Goal: Find specific page/section: Find specific page/section

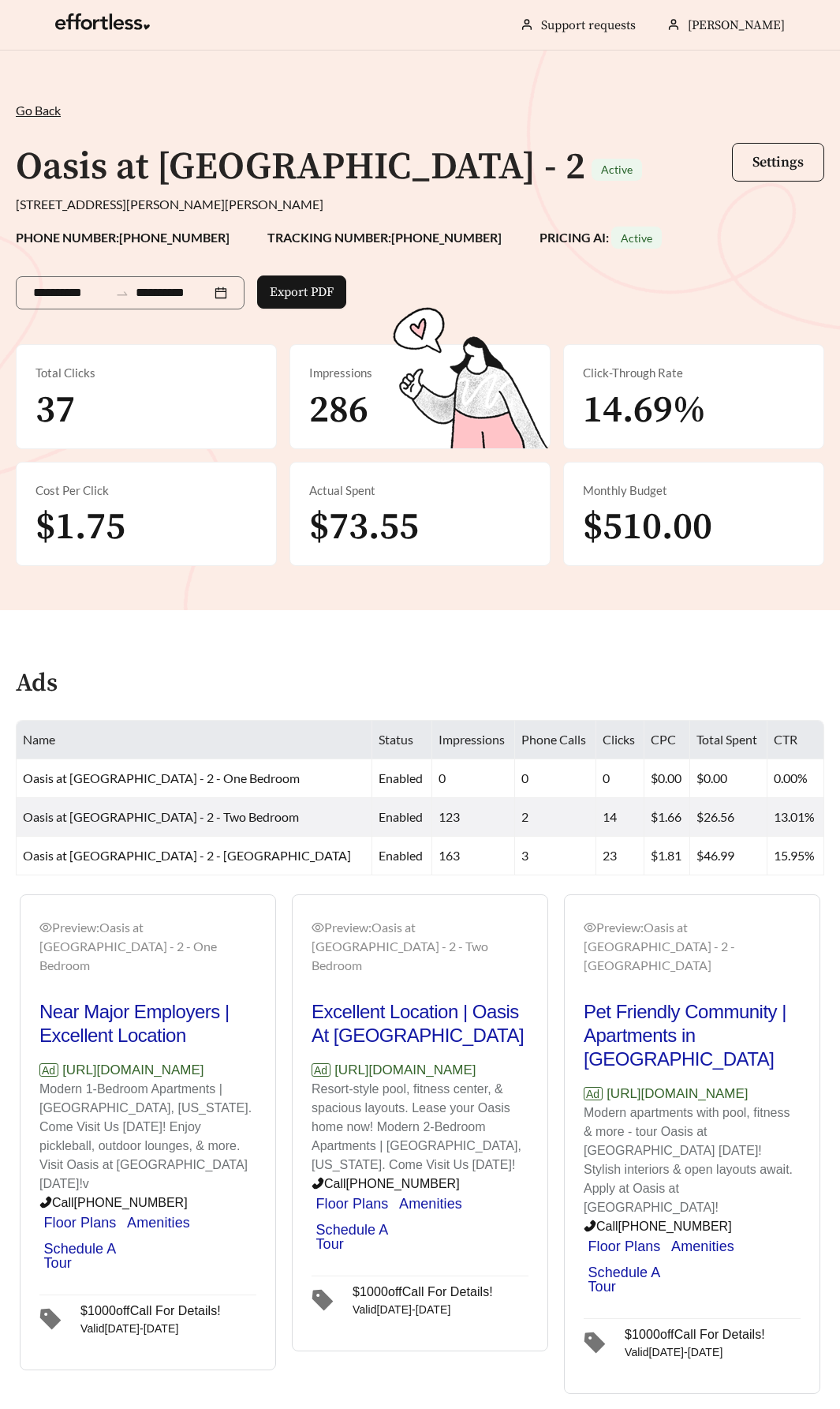
click at [37, 109] on span "Go Back" at bounding box center [38, 110] width 45 height 15
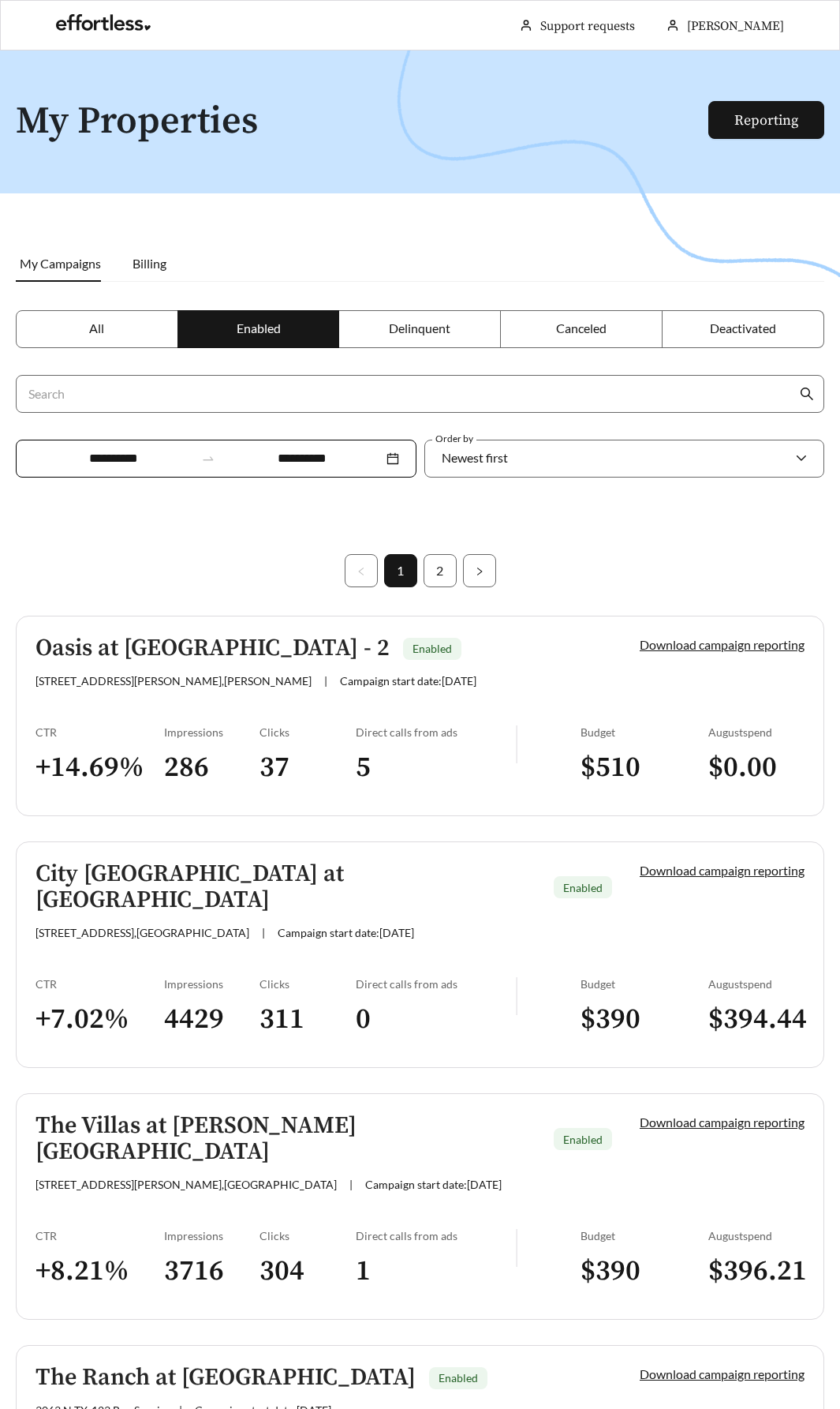
click at [258, 763] on h3 "286" at bounding box center [212, 767] width 96 height 35
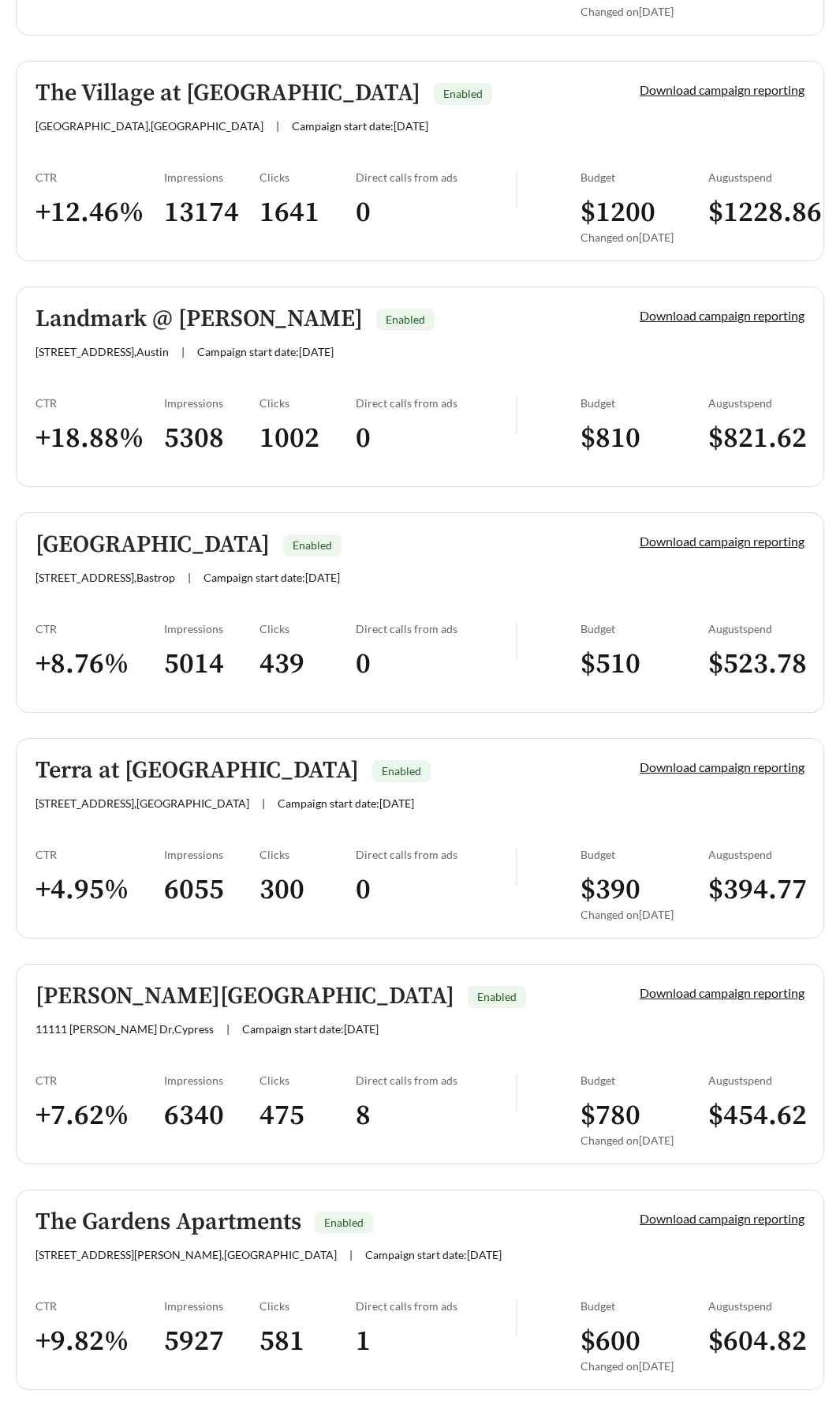
scroll to position [3839, 0]
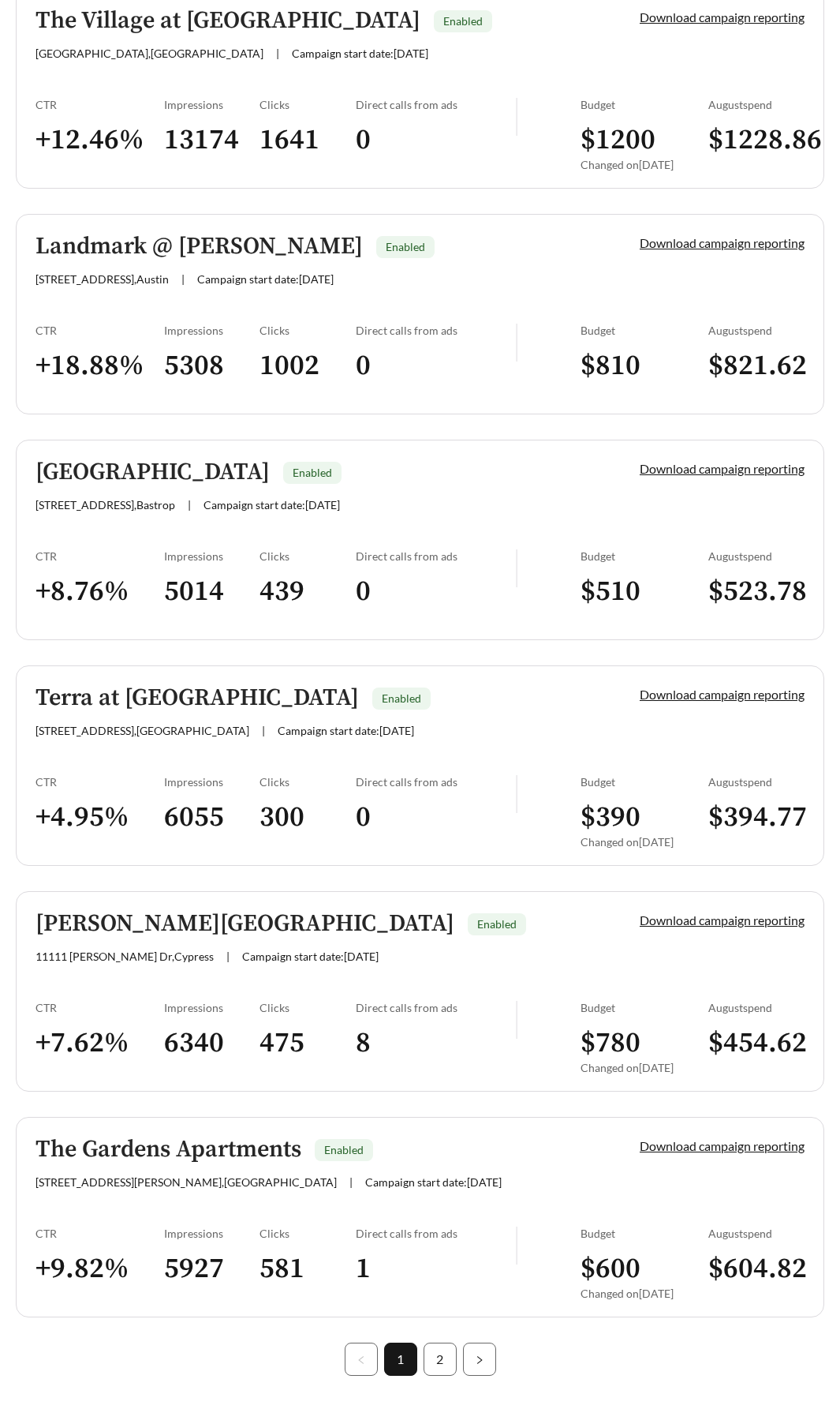
click at [157, 911] on h5 "Brandon Oaks Apartments" at bounding box center [244, 923] width 419 height 26
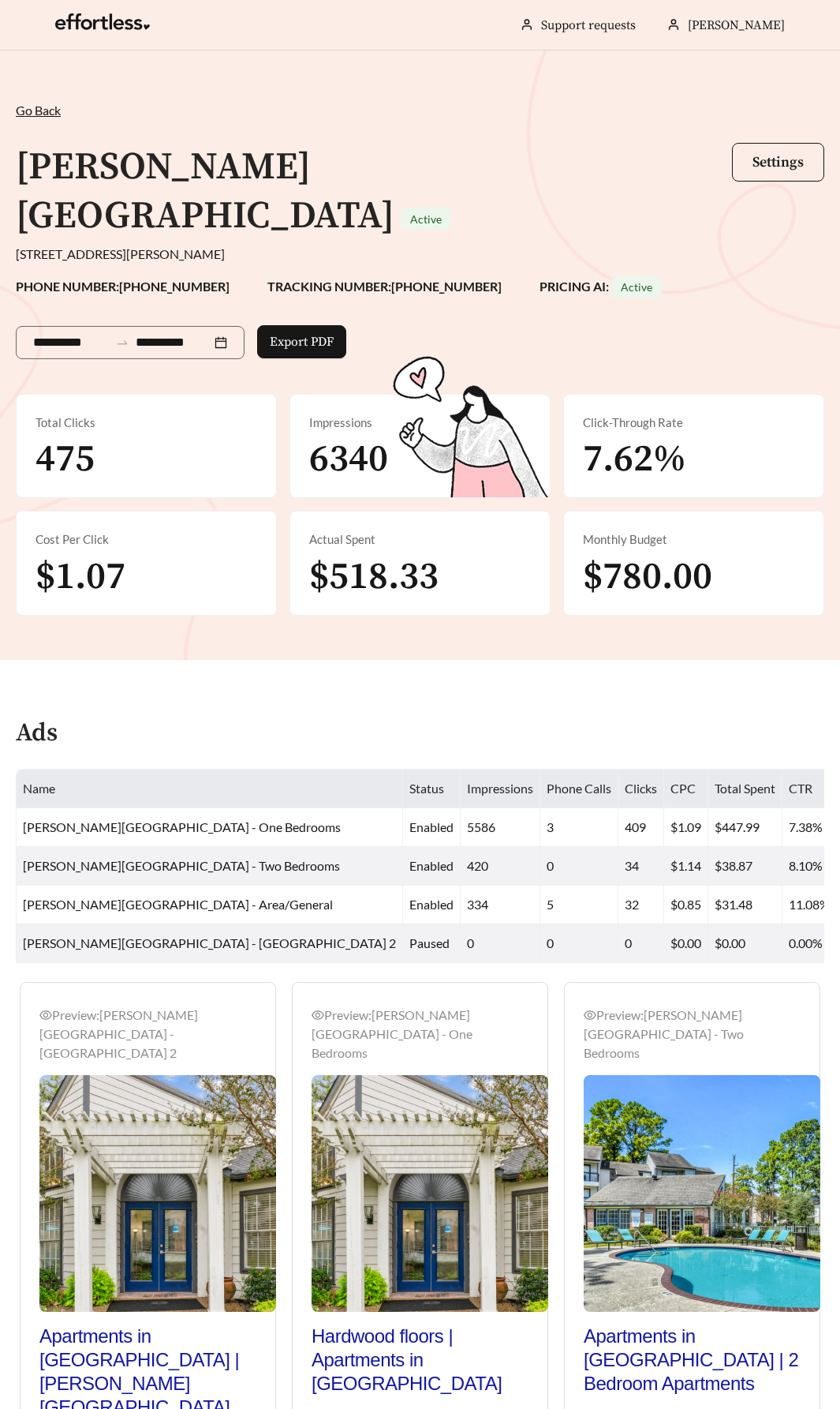
click at [32, 89] on div "**********" at bounding box center [420, 355] width 840 height 609
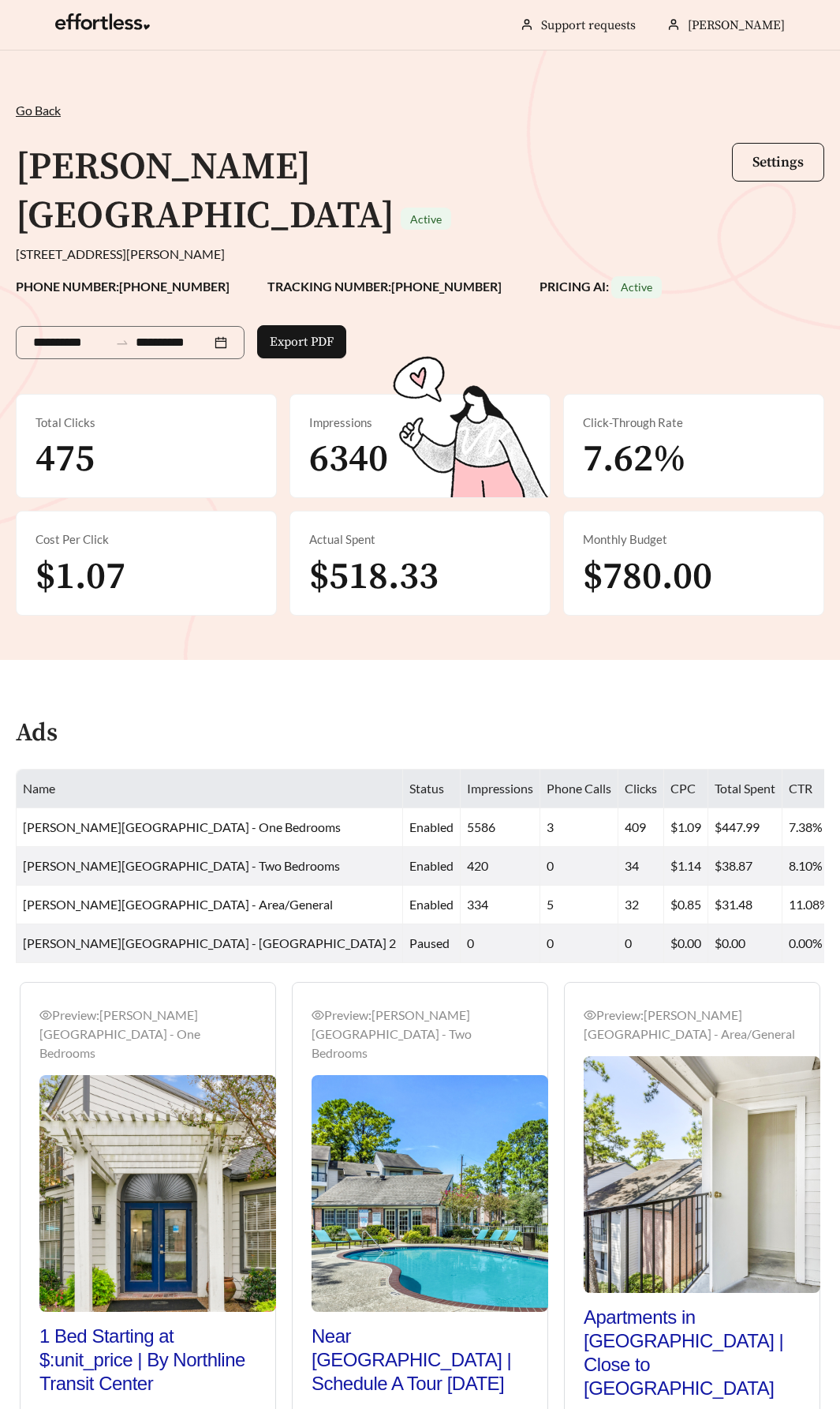
click at [38, 116] on span "Go Back" at bounding box center [38, 110] width 45 height 15
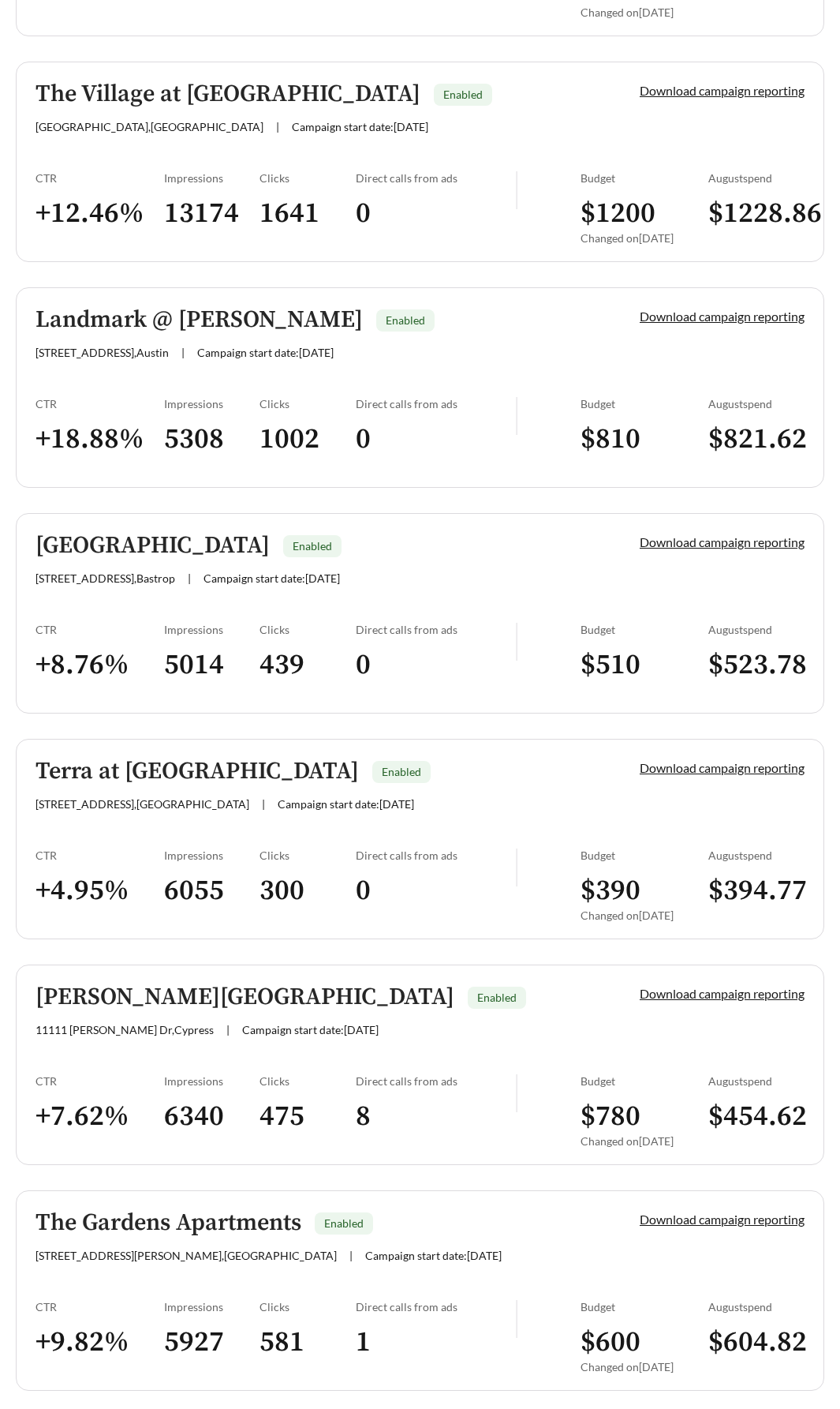
scroll to position [3839, 0]
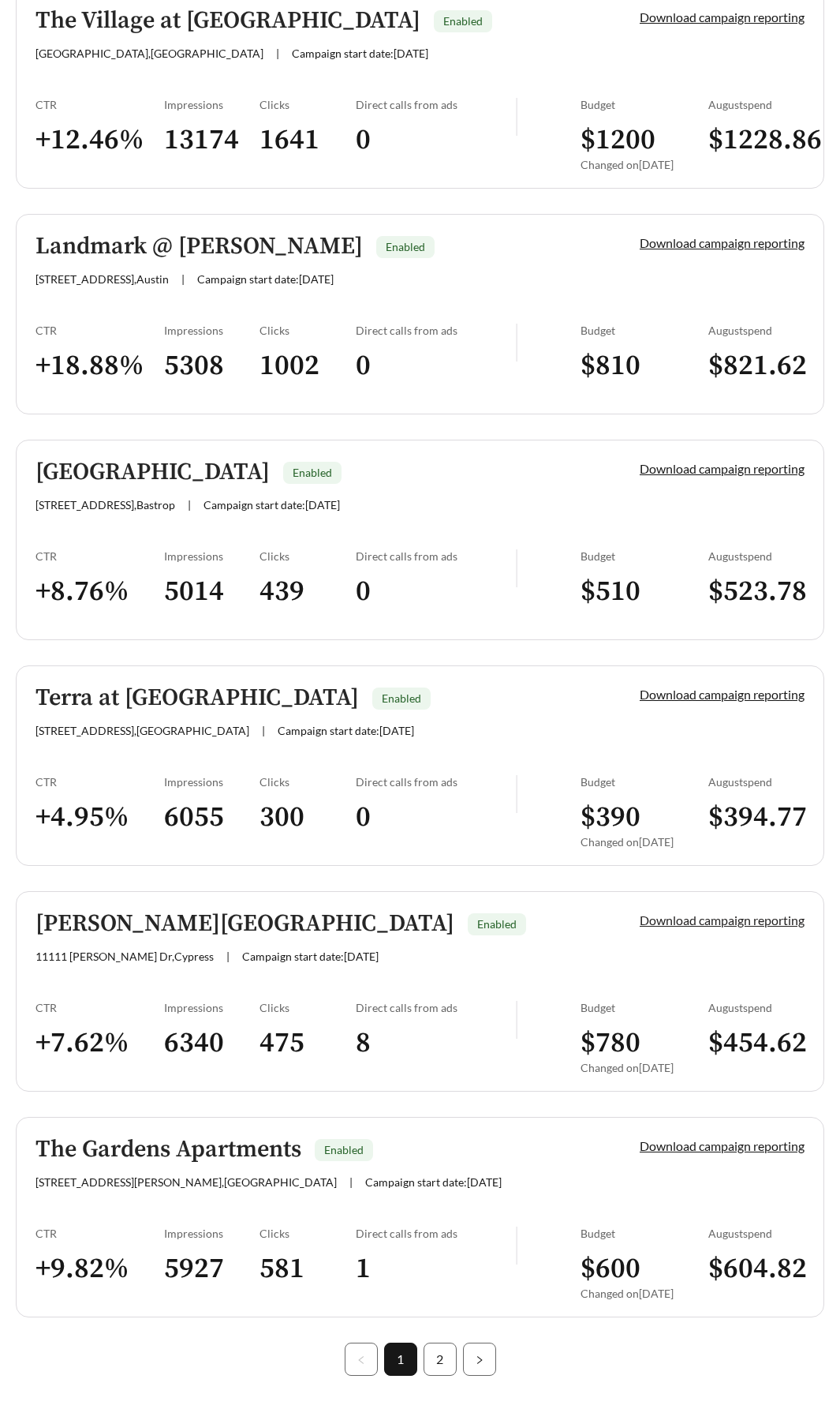
click at [695, 913] on link "Download campaign reporting" at bounding box center [722, 920] width 165 height 15
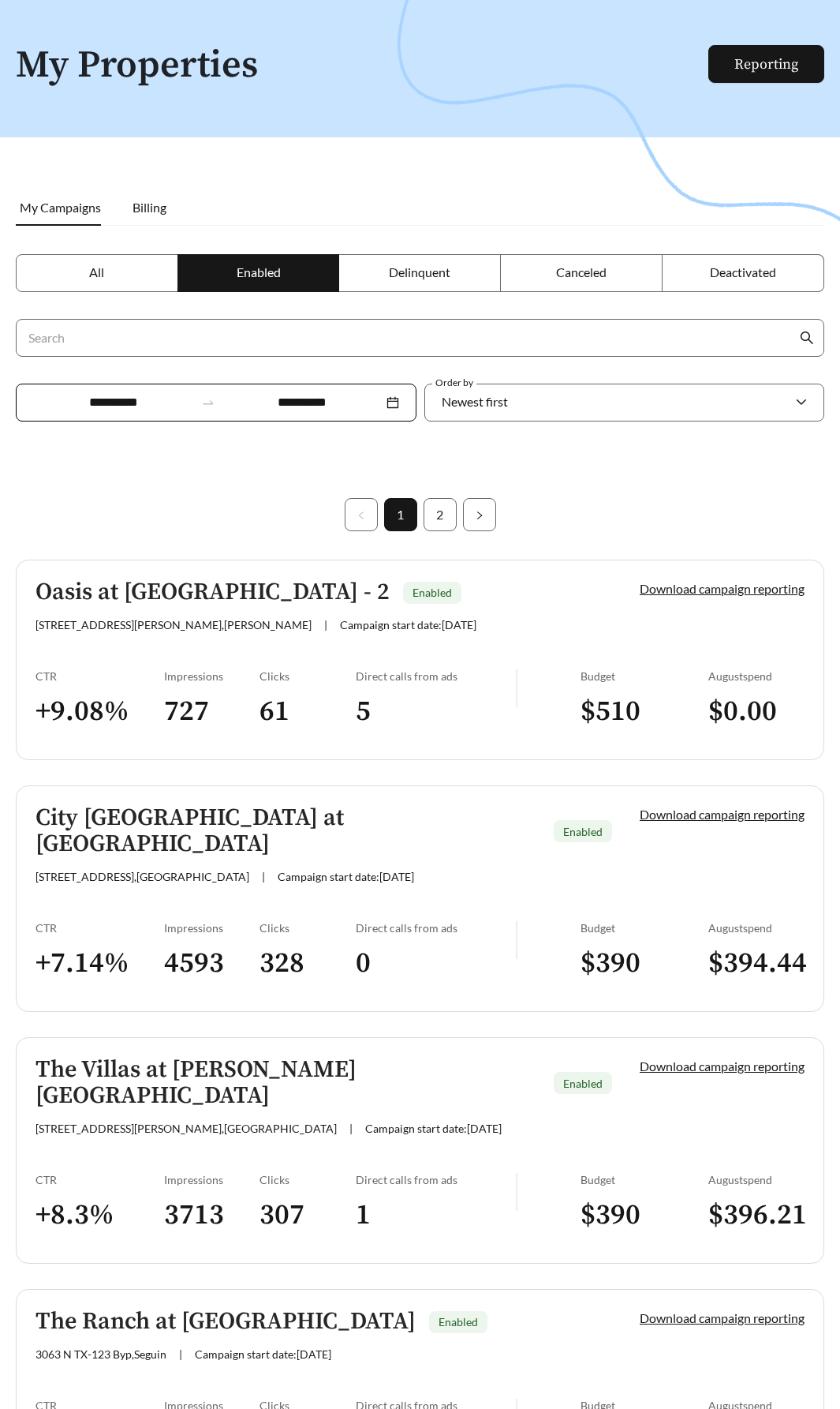
scroll to position [79, 0]
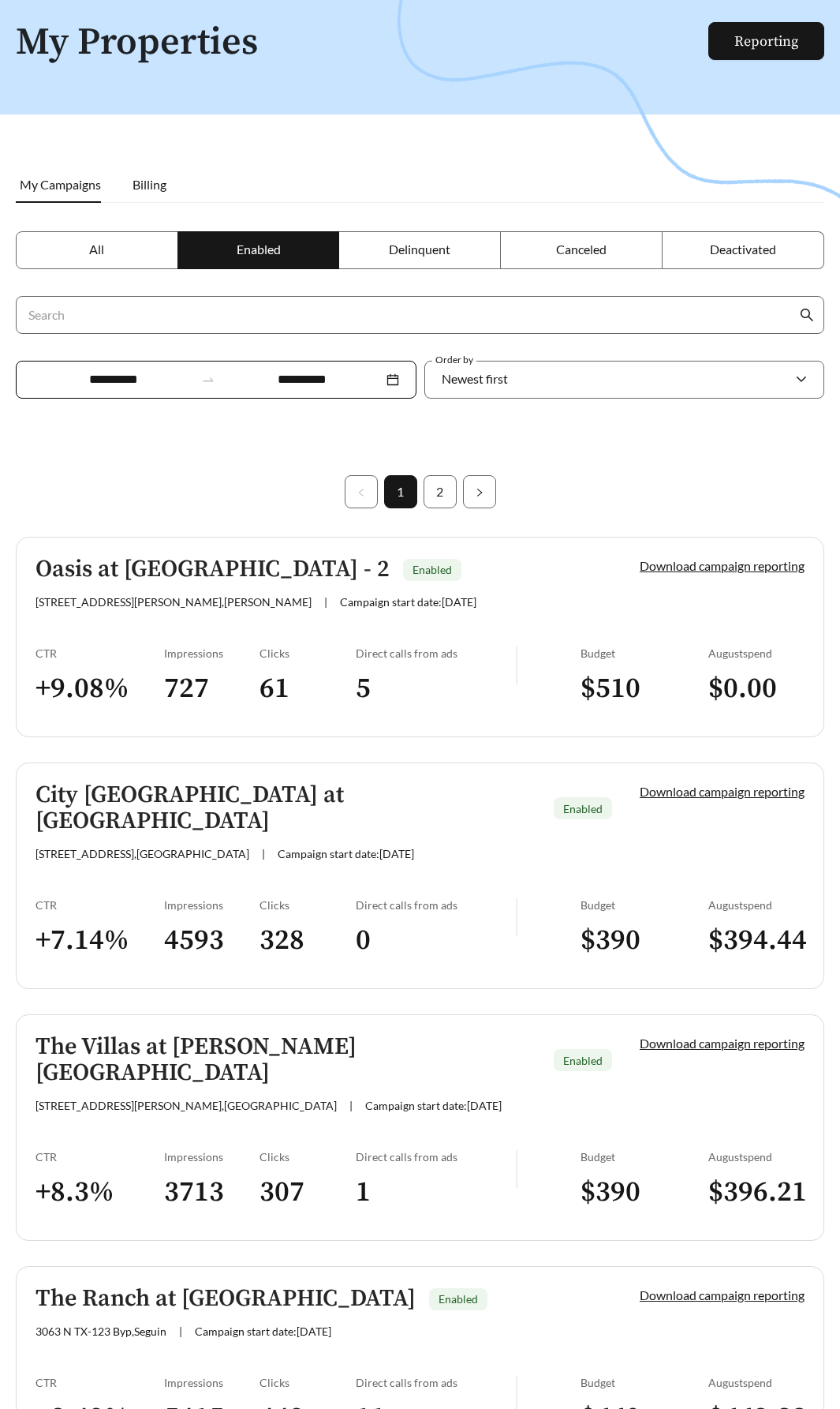
click at [435, 252] on span "Delinquent" at bounding box center [420, 249] width 61 height 15
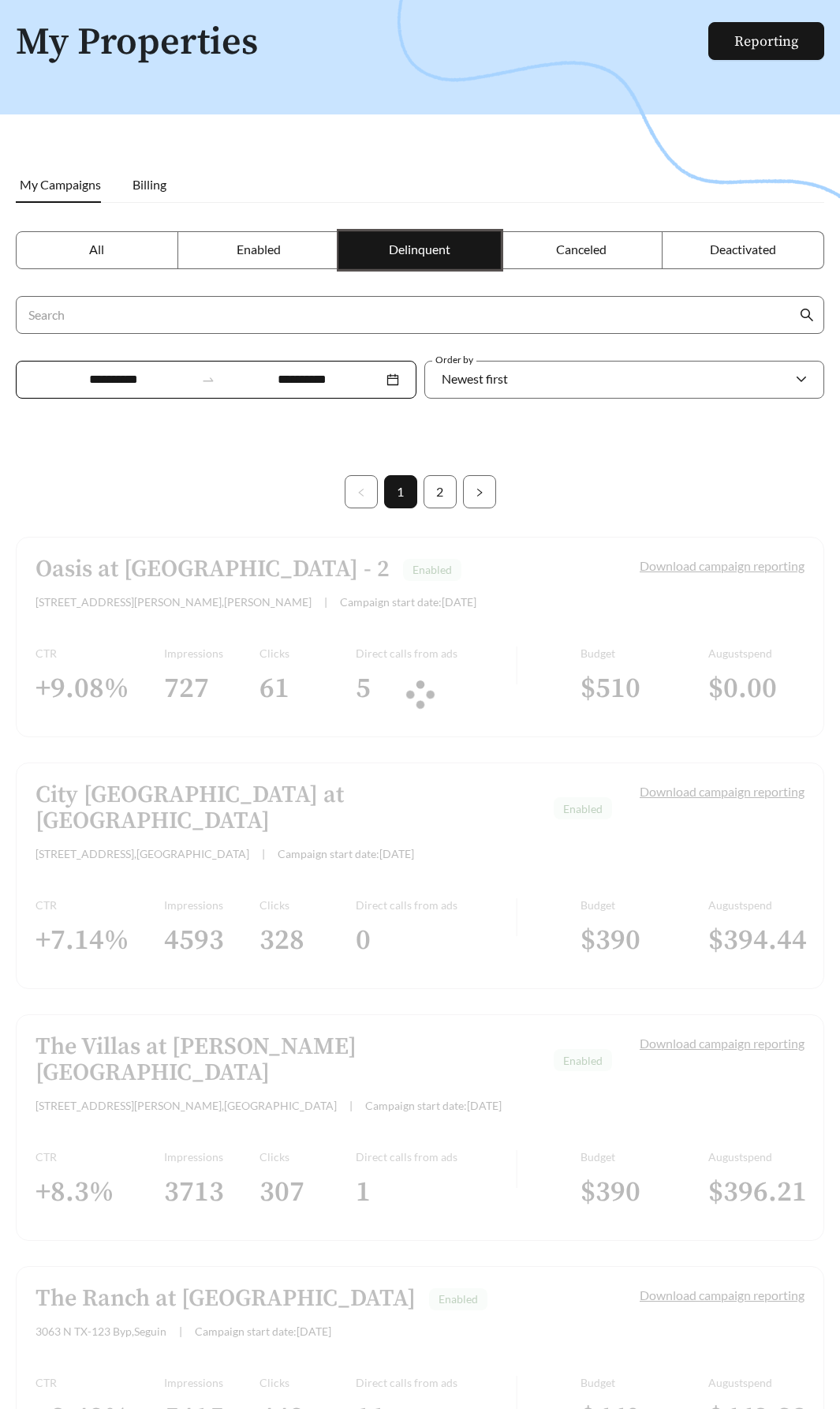
scroll to position [51, 0]
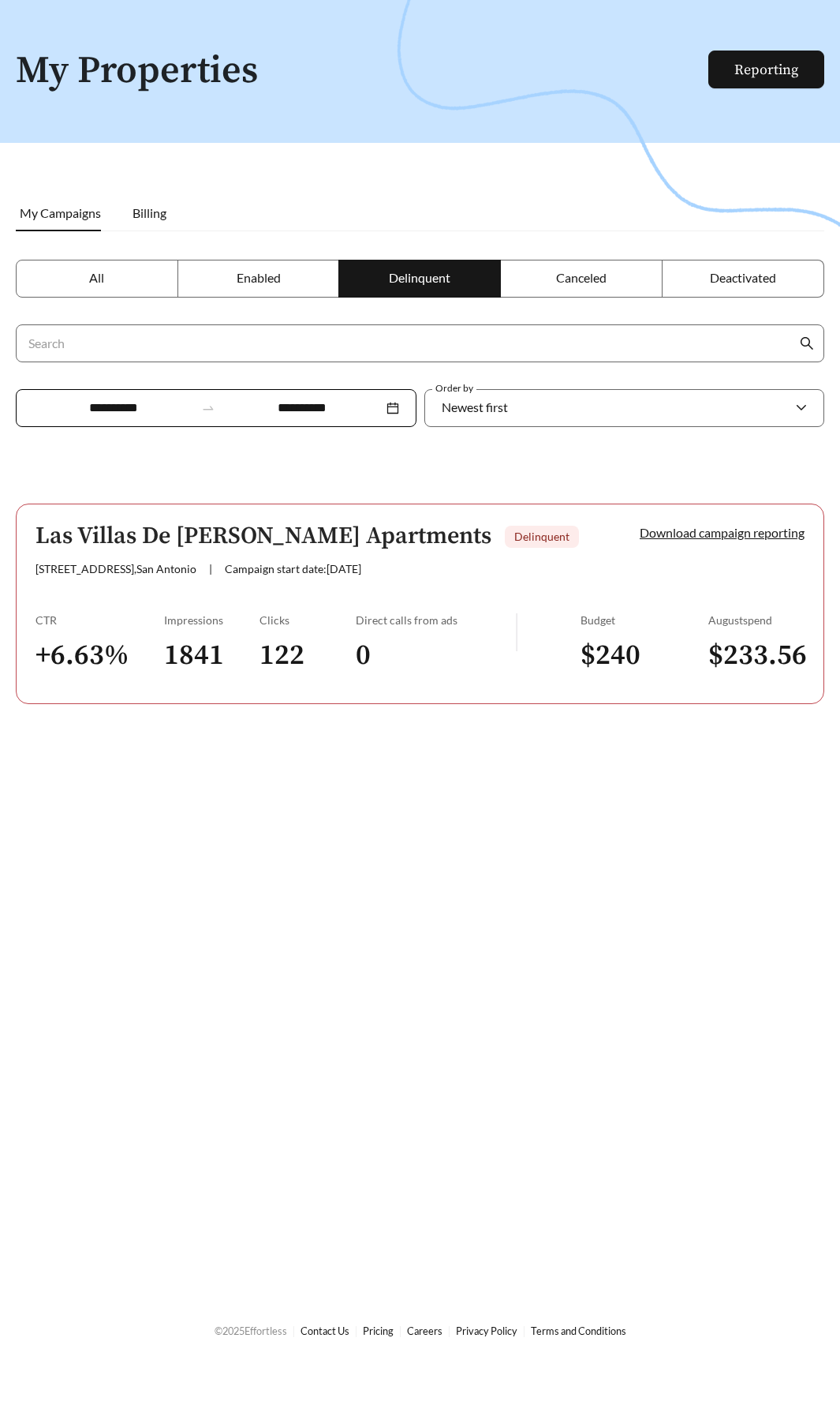
click at [554, 277] on label "Canceled" at bounding box center [581, 279] width 161 height 38
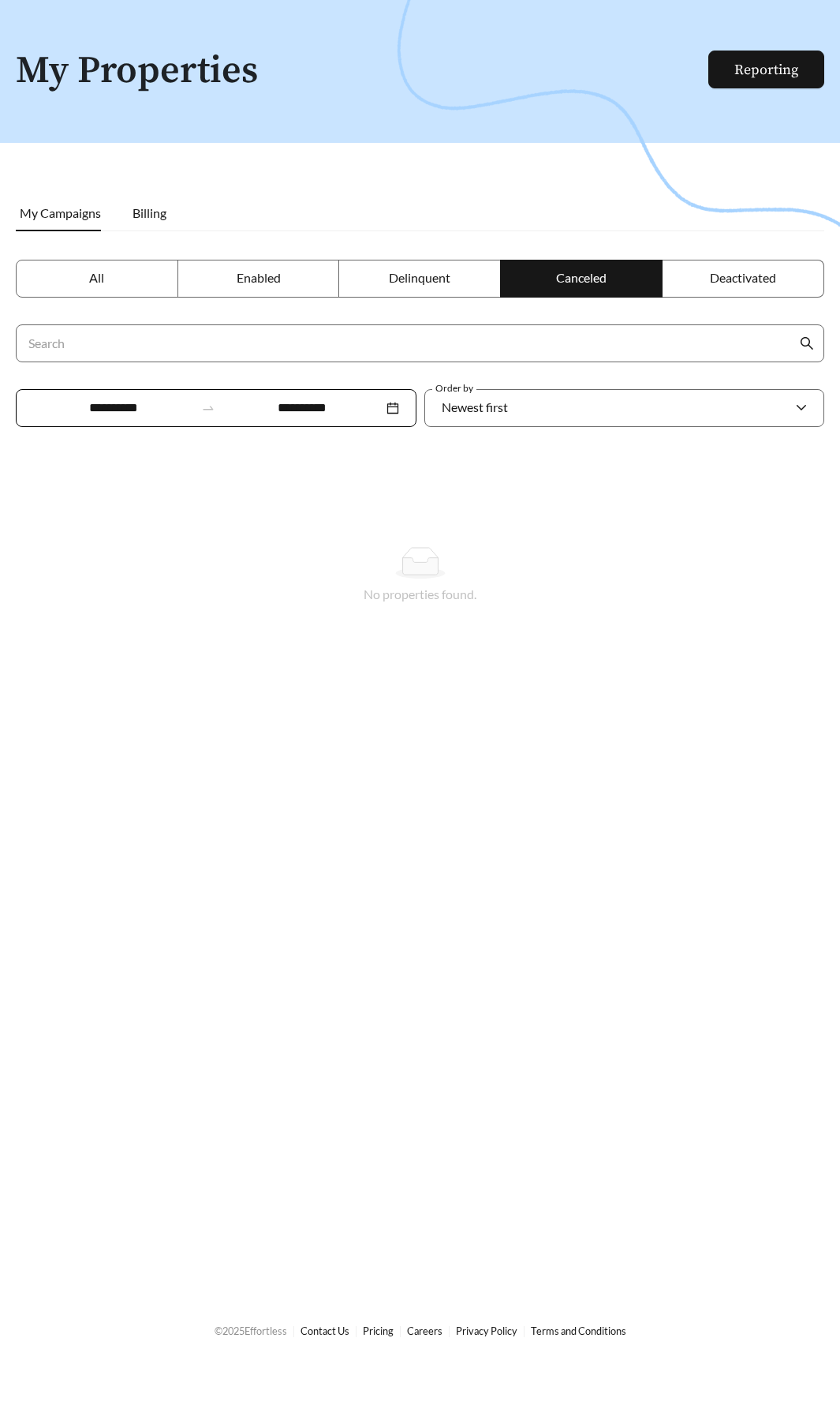
click at [726, 274] on span "Deactivated" at bounding box center [743, 278] width 66 height 15
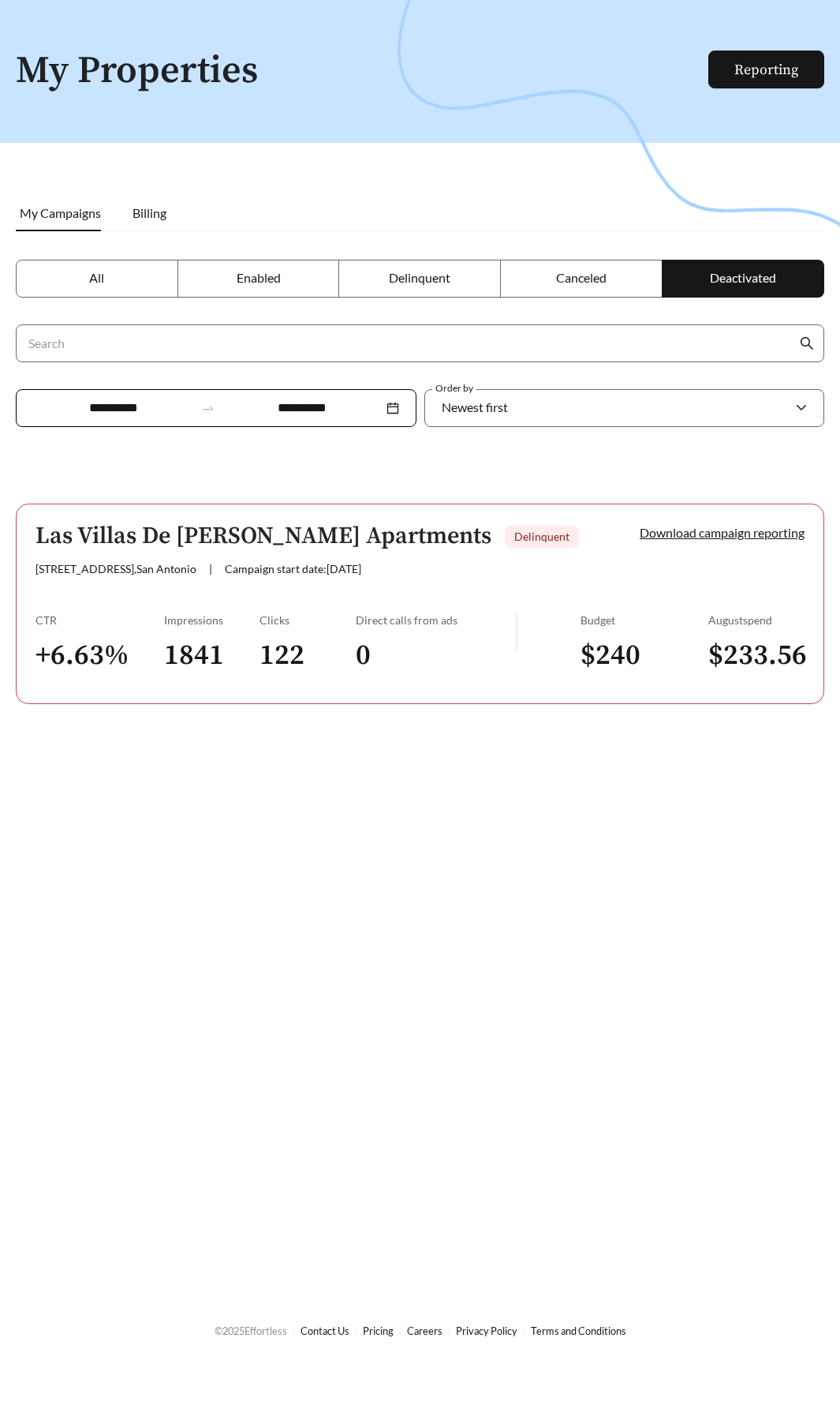
click at [446, 755] on div at bounding box center [420, 704] width 840 height 1409
click at [555, 280] on label "Canceled" at bounding box center [581, 279] width 161 height 38
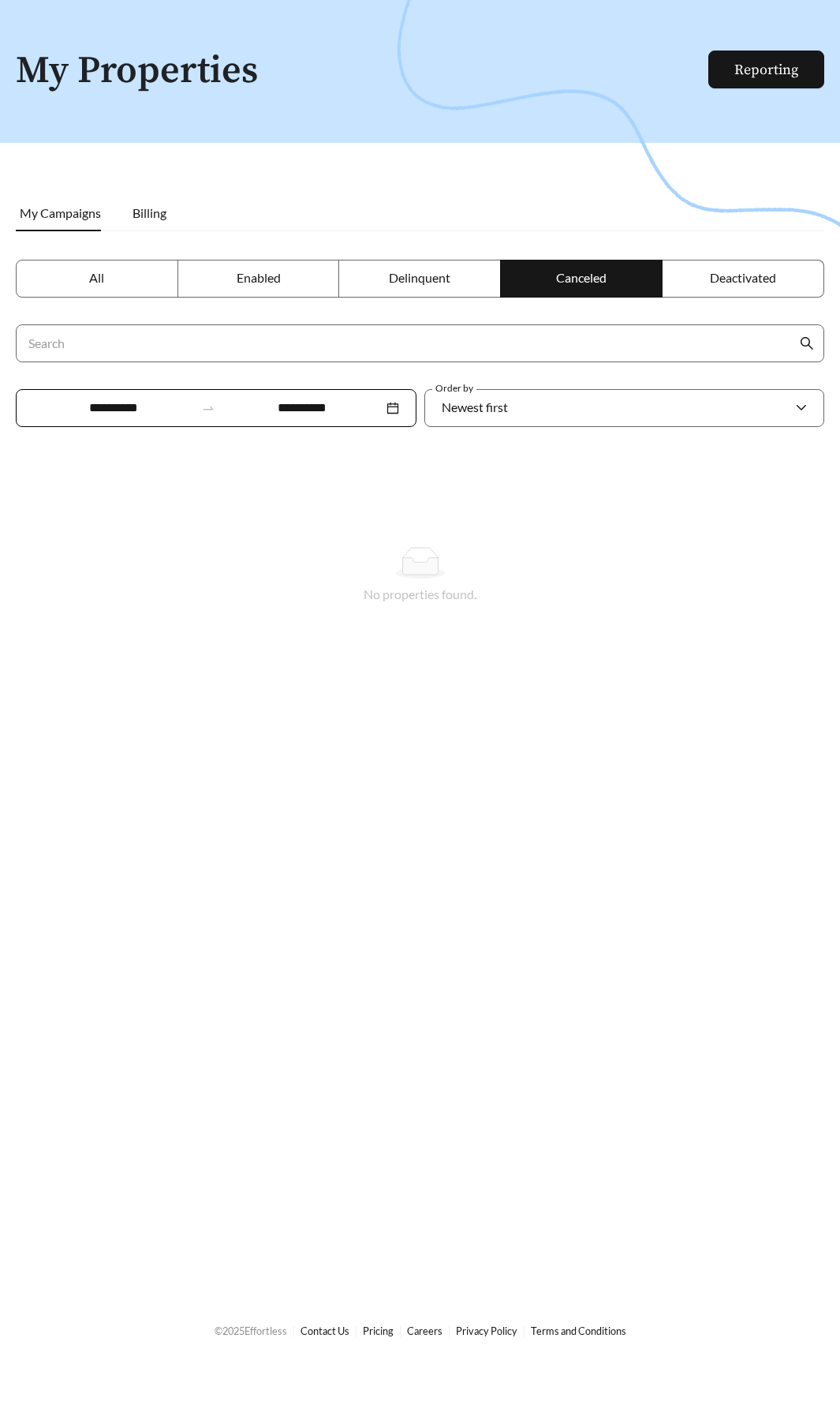
click at [449, 280] on span "Delinquent" at bounding box center [420, 278] width 61 height 15
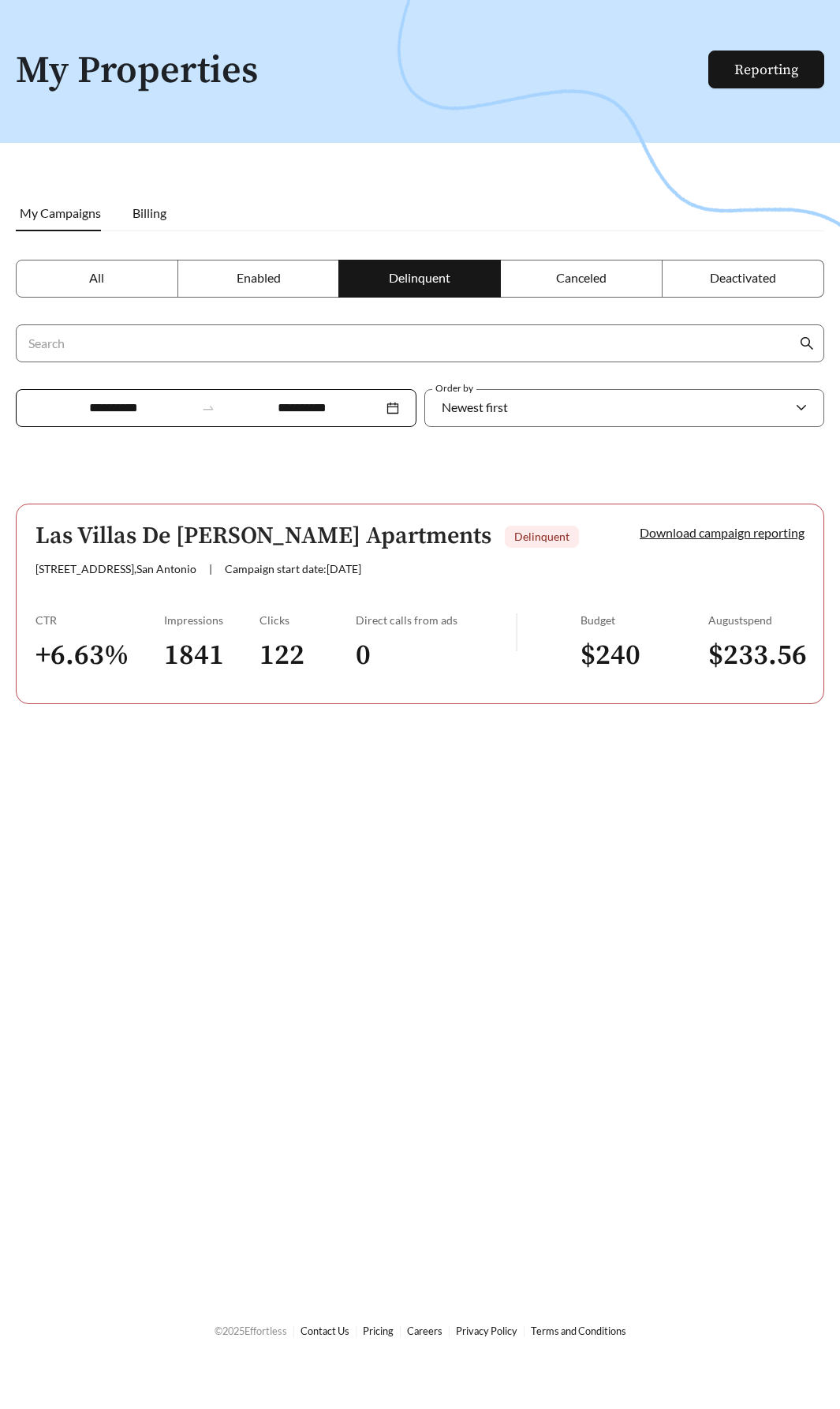
drag, startPoint x: 718, startPoint y: 901, endPoint x: 725, endPoint y: 894, distance: 9.9
click at [718, 901] on div at bounding box center [420, 704] width 840 height 1409
click at [389, 130] on div at bounding box center [420, 704] width 840 height 1409
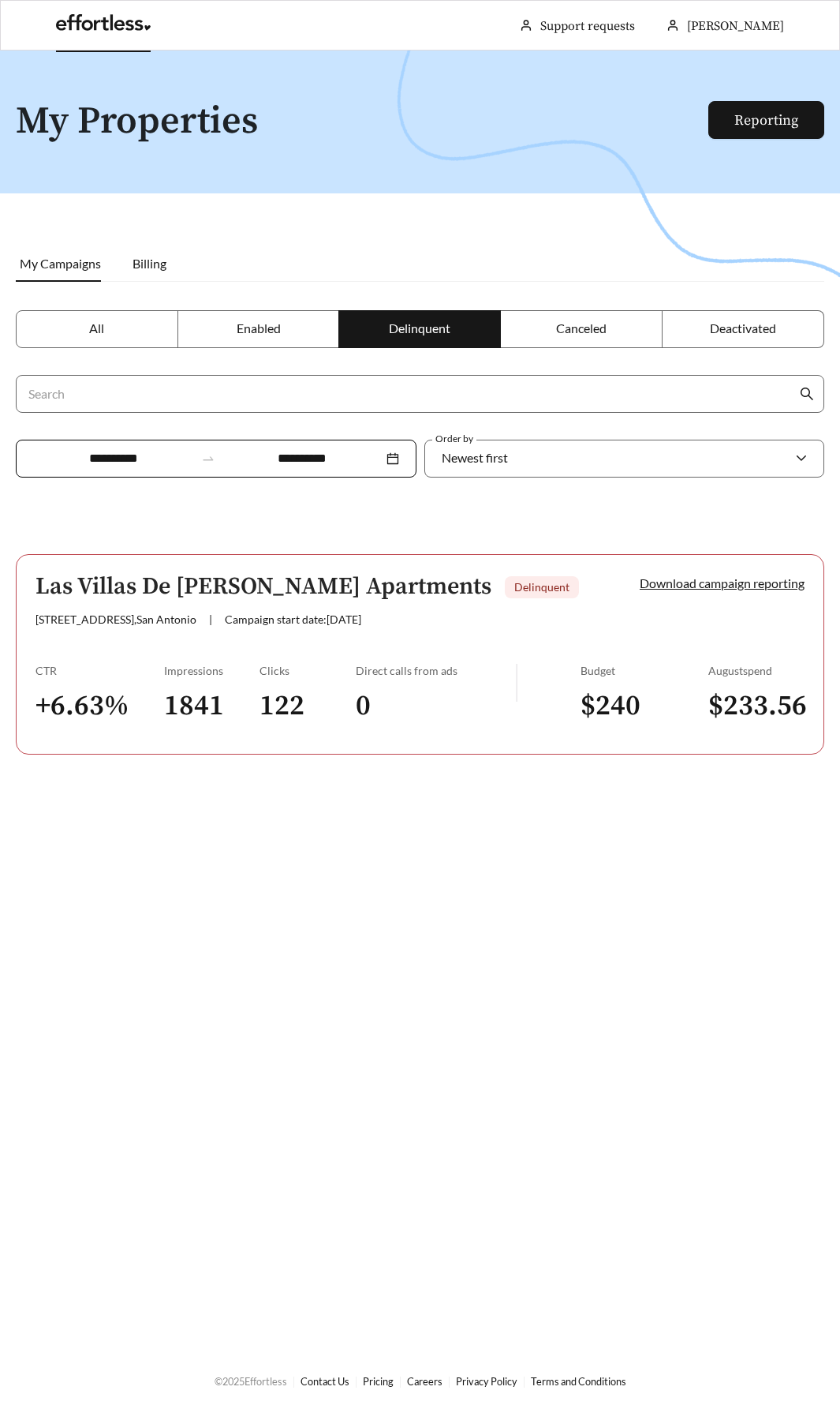
scroll to position [51, 0]
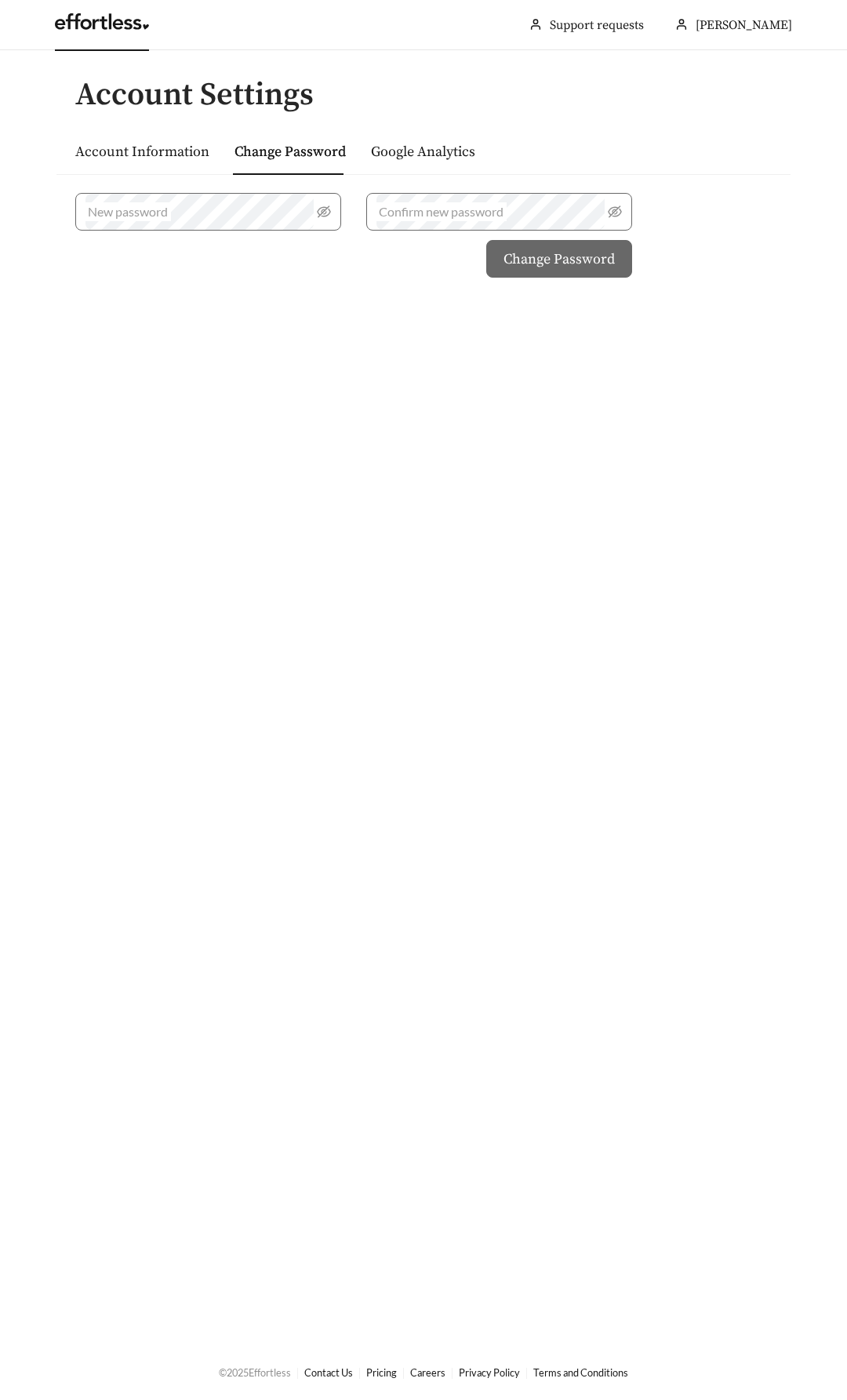
click at [105, 25] on link at bounding box center [101, 26] width 94 height 16
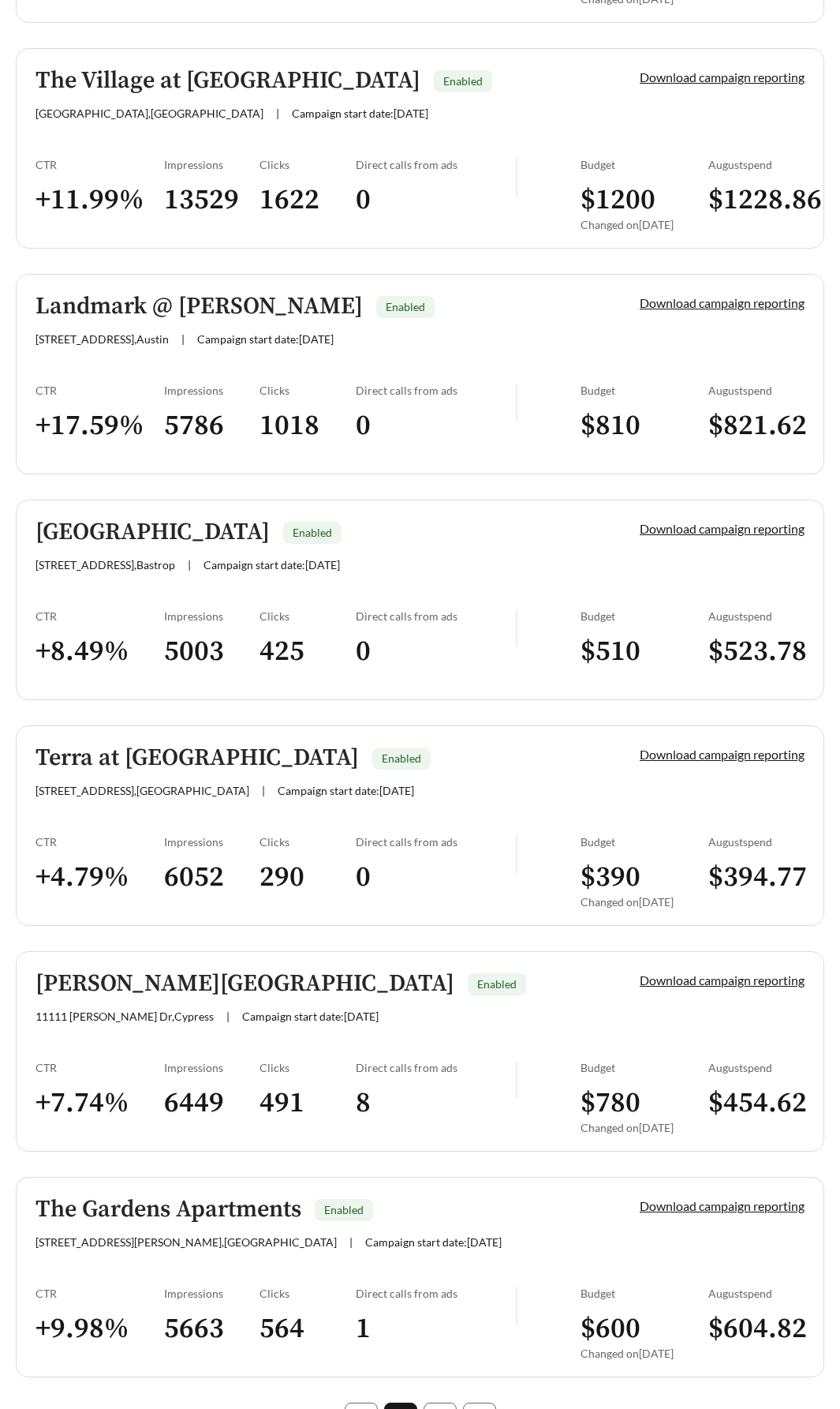
scroll to position [3839, 0]
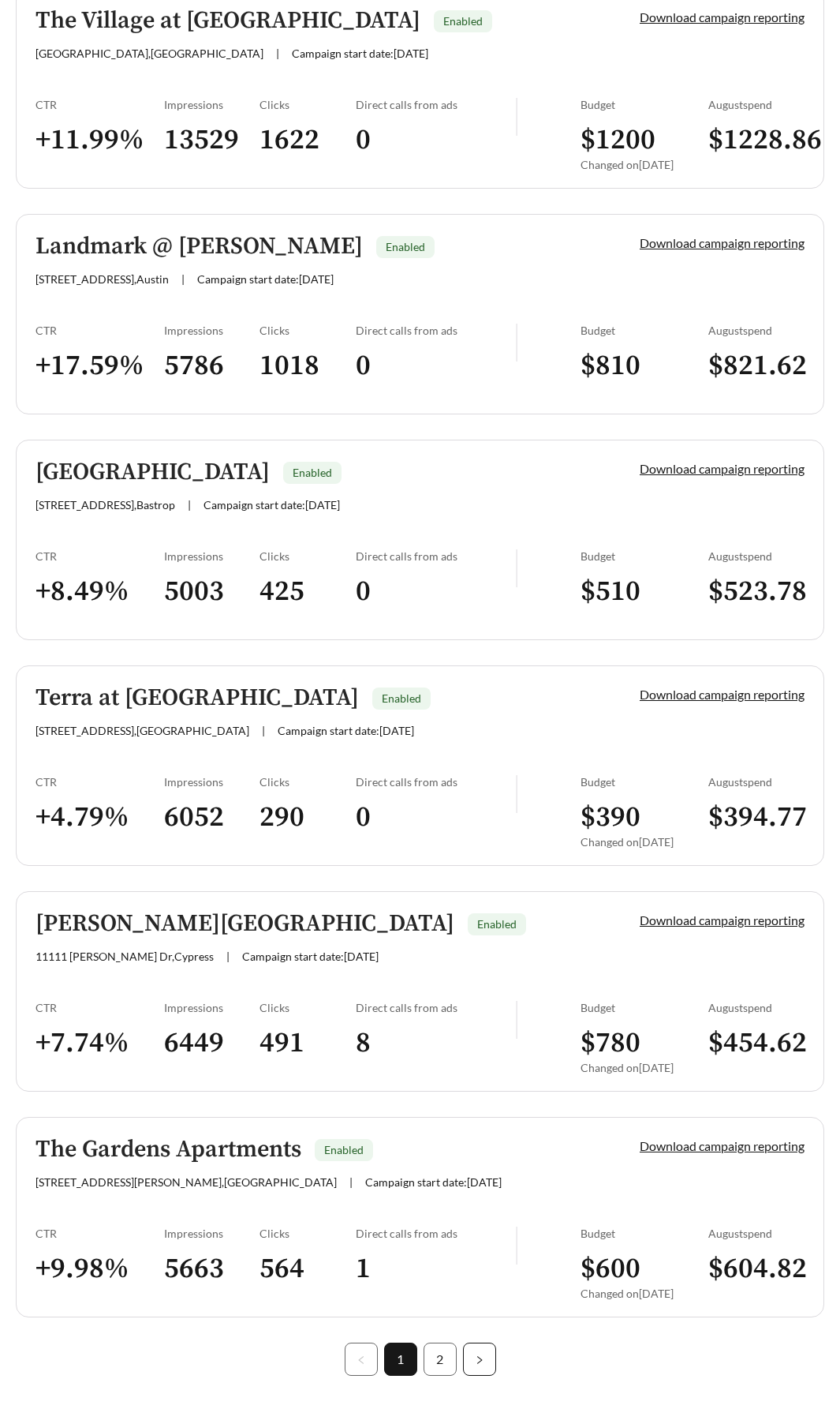
click at [470, 1342] on button "button" at bounding box center [479, 1358] width 33 height 33
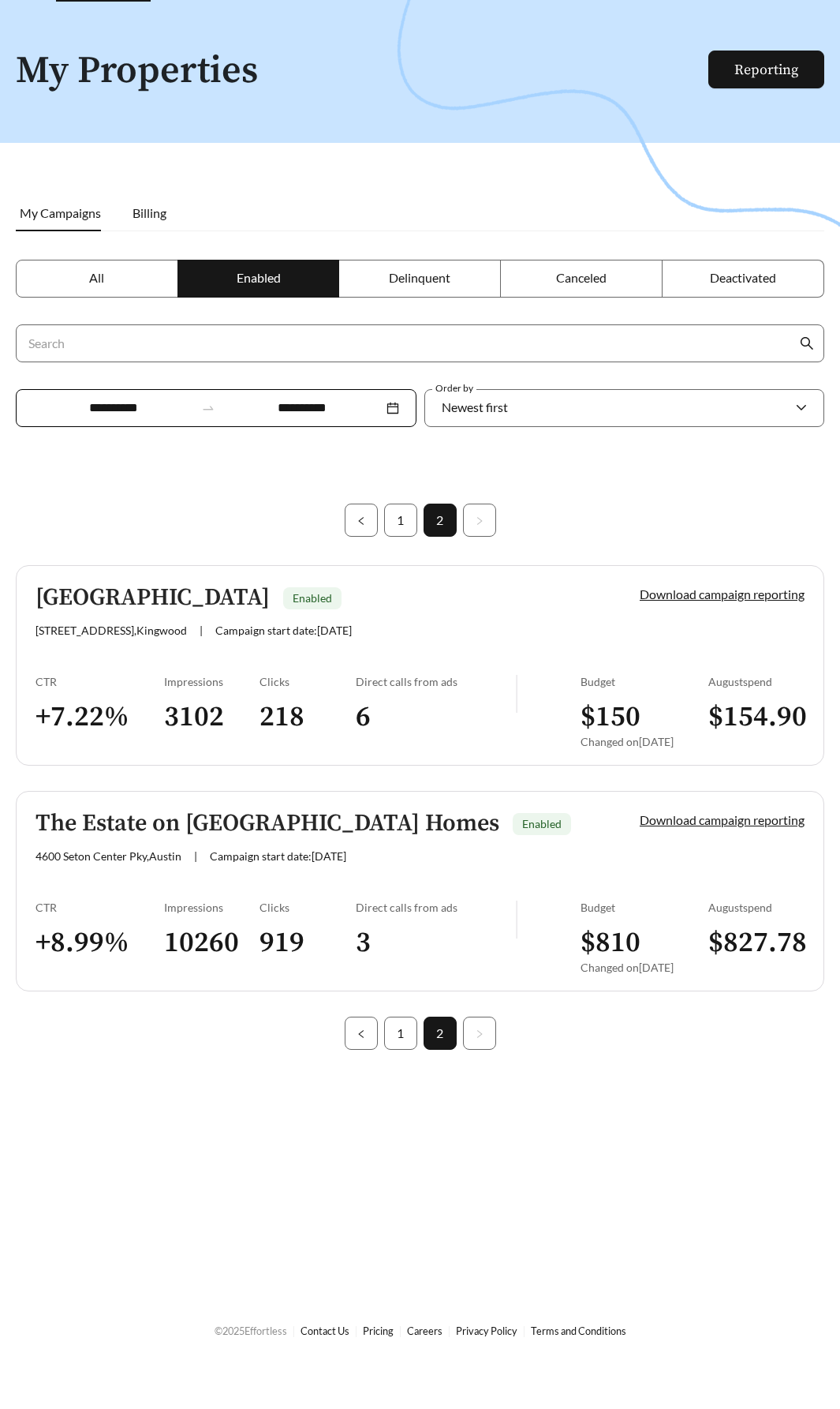
scroll to position [51, 0]
click at [406, 1030] on link "1" at bounding box center [400, 1033] width 32 height 32
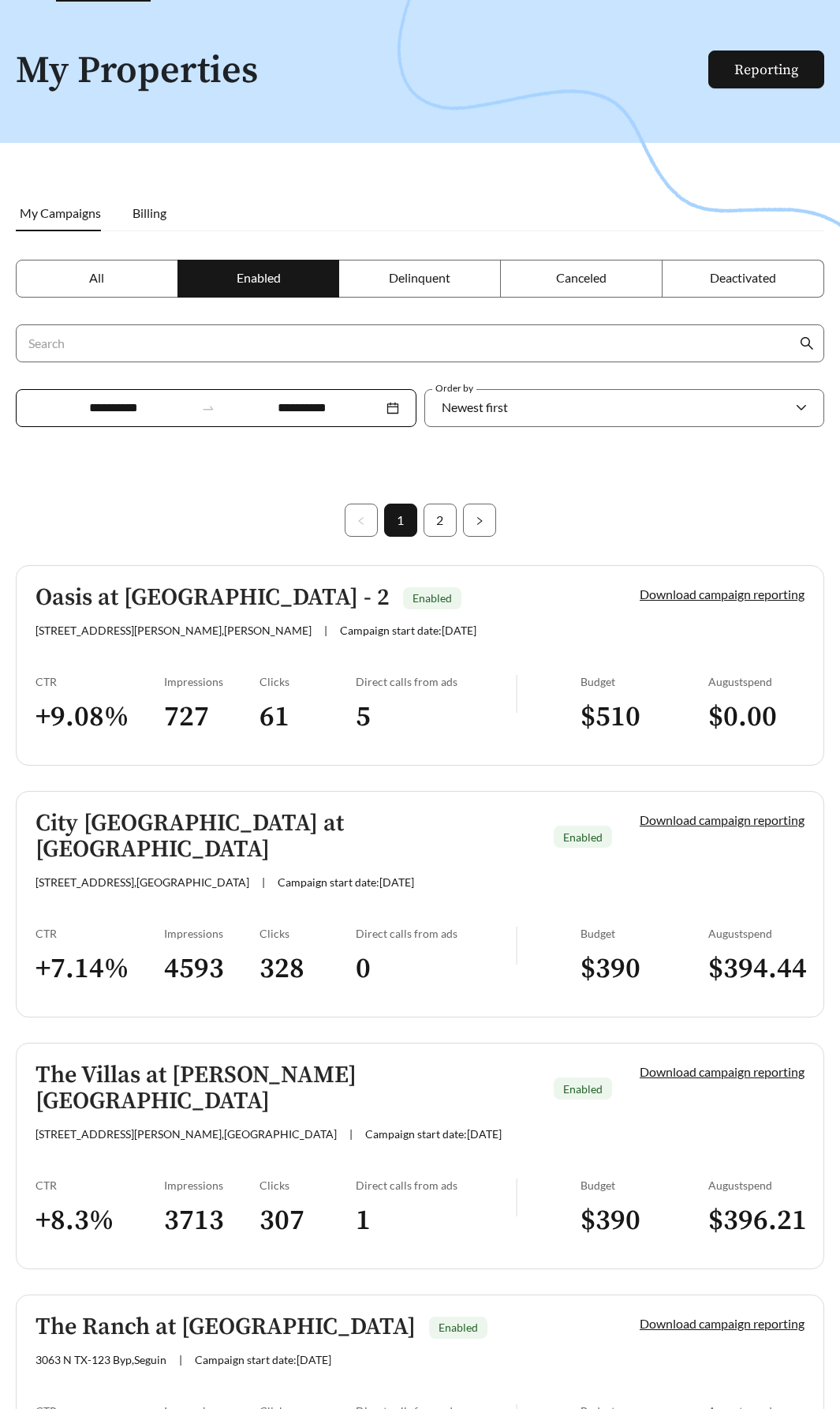
click at [710, 280] on span "Deactivated" at bounding box center [743, 278] width 66 height 15
